Goal: Check status: Check status

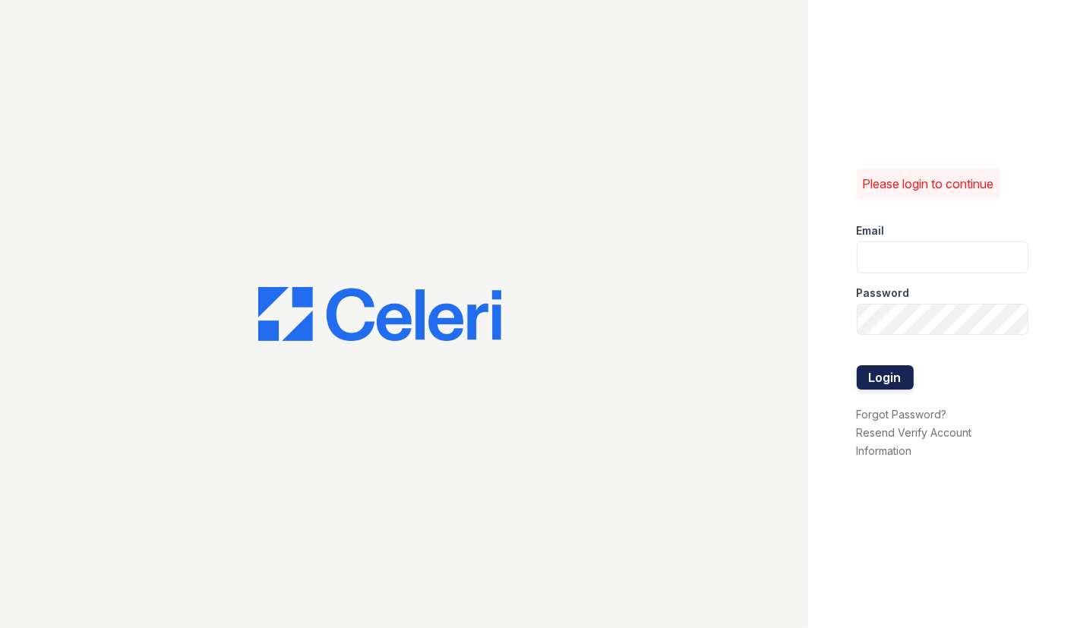
type input "[EMAIL_ADDRESS][DOMAIN_NAME]"
click at [887, 383] on button "Login" at bounding box center [885, 377] width 57 height 24
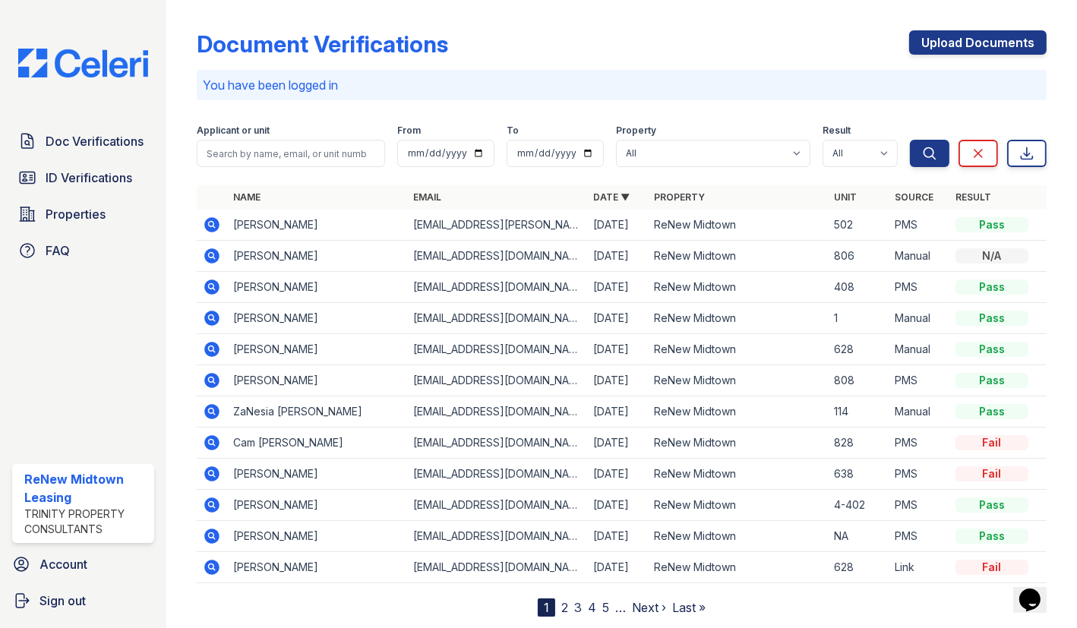
click at [213, 260] on icon at bounding box center [211, 255] width 15 height 15
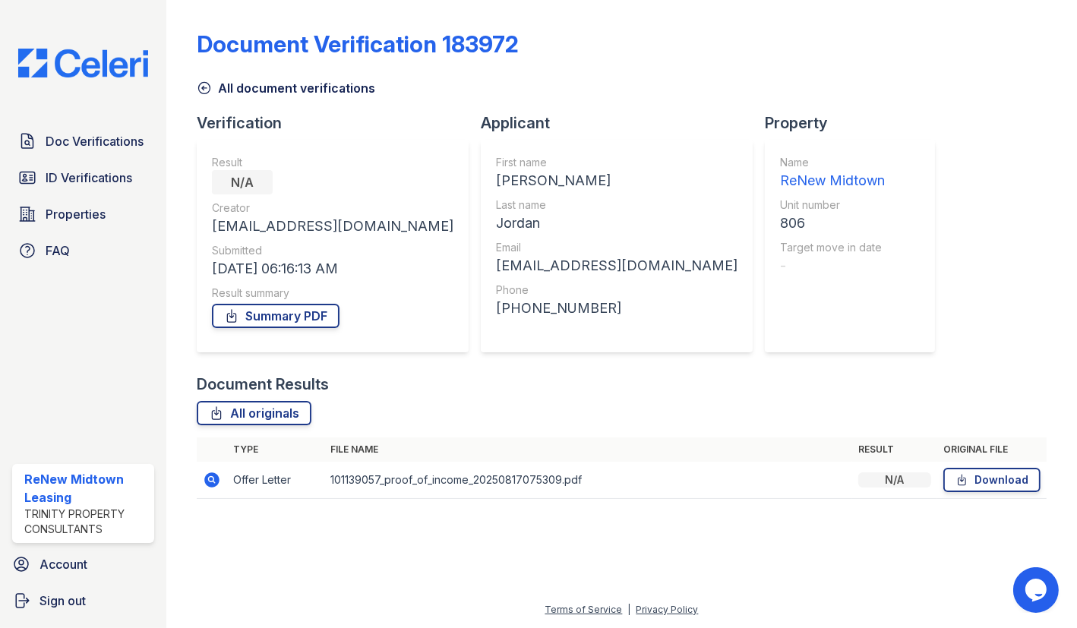
click at [205, 486] on icon at bounding box center [212, 480] width 18 height 18
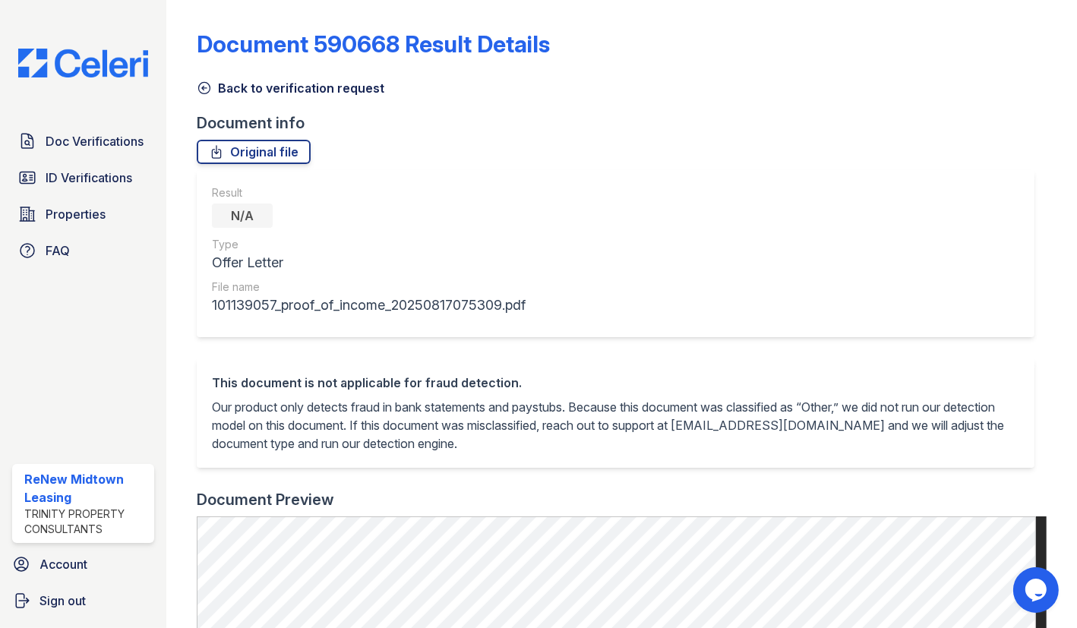
click at [207, 96] on link "Back to verification request" at bounding box center [291, 88] width 188 height 18
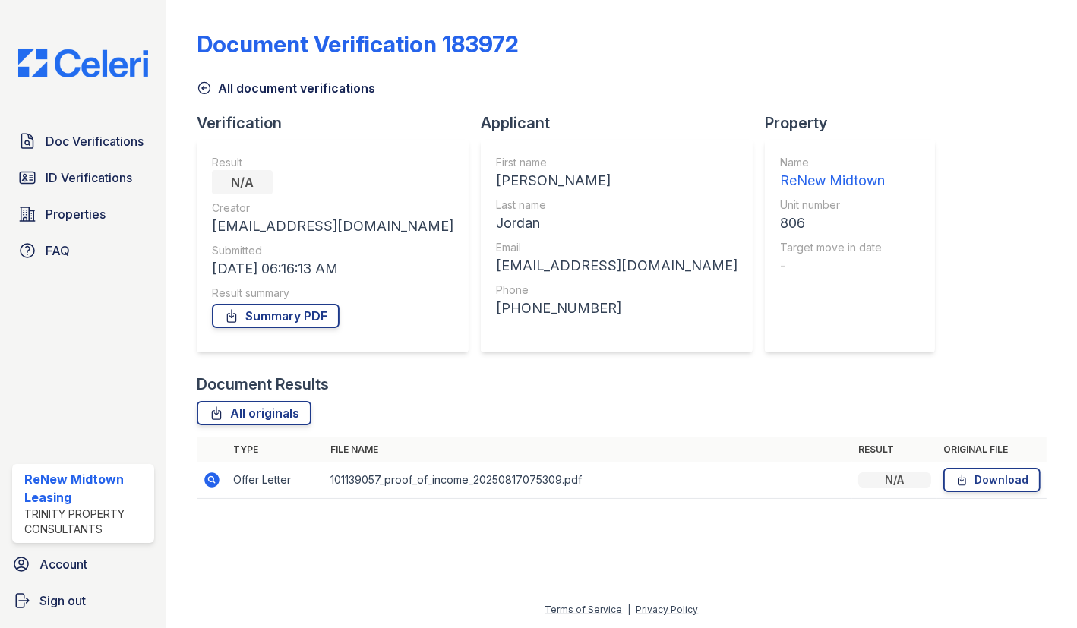
click at [197, 84] on icon at bounding box center [204, 88] width 15 height 15
